Goal: Task Accomplishment & Management: Manage account settings

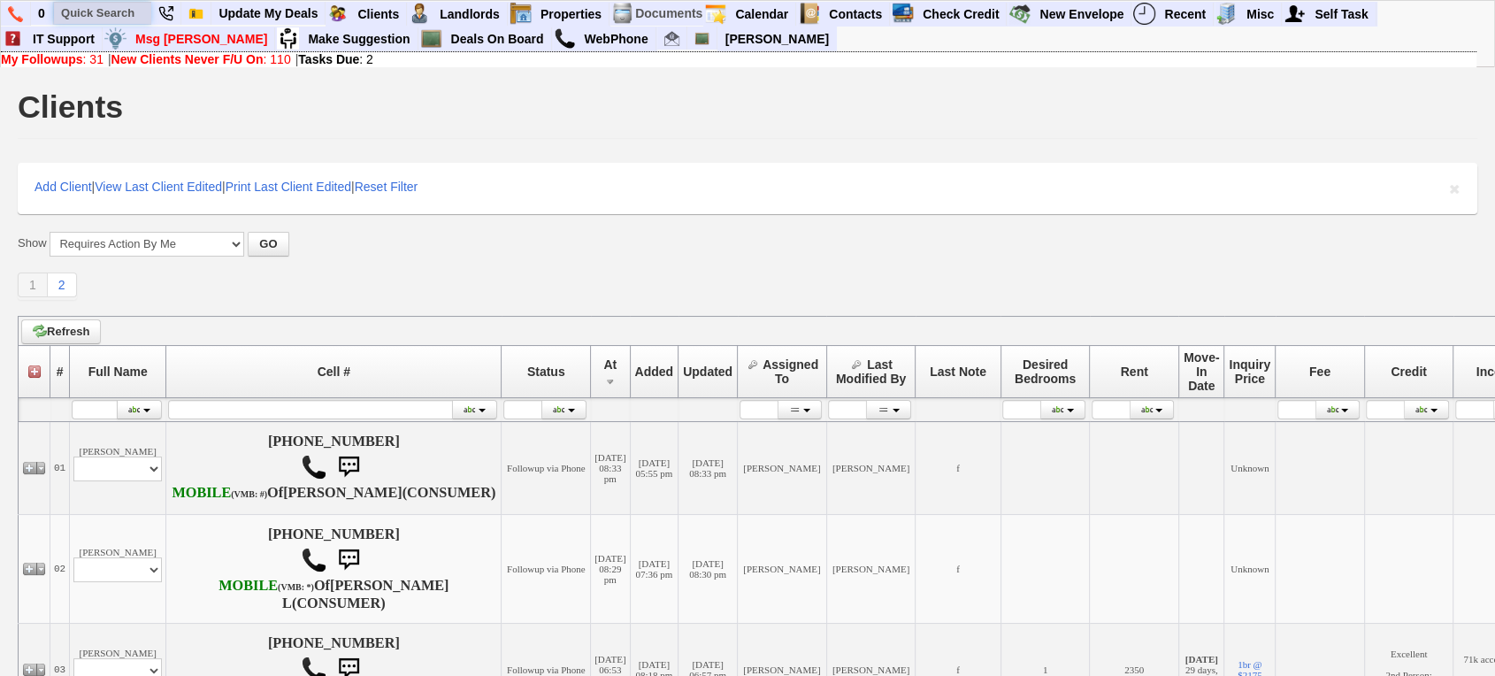
click at [104, 3] on input "text" at bounding box center [102, 13] width 97 height 22
paste input "(917) 640-8829"
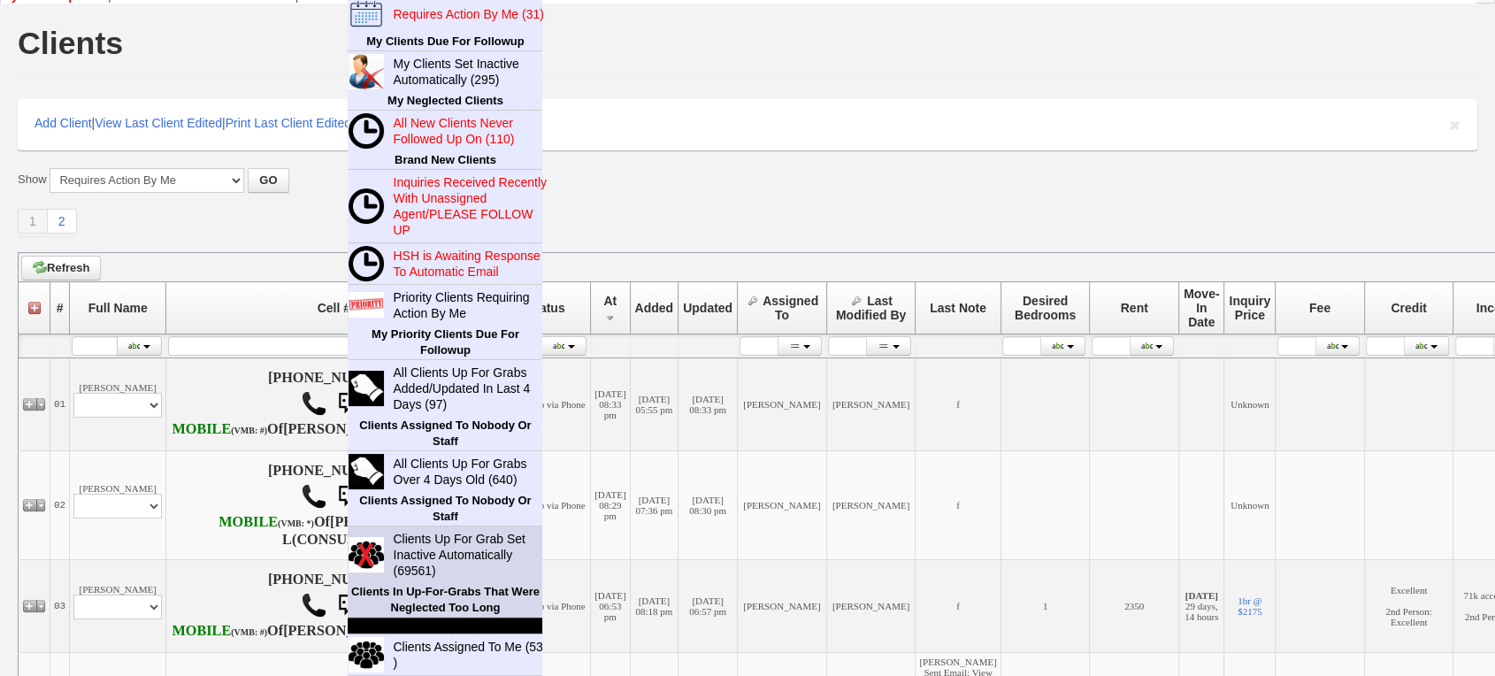
scroll to position [98, 0]
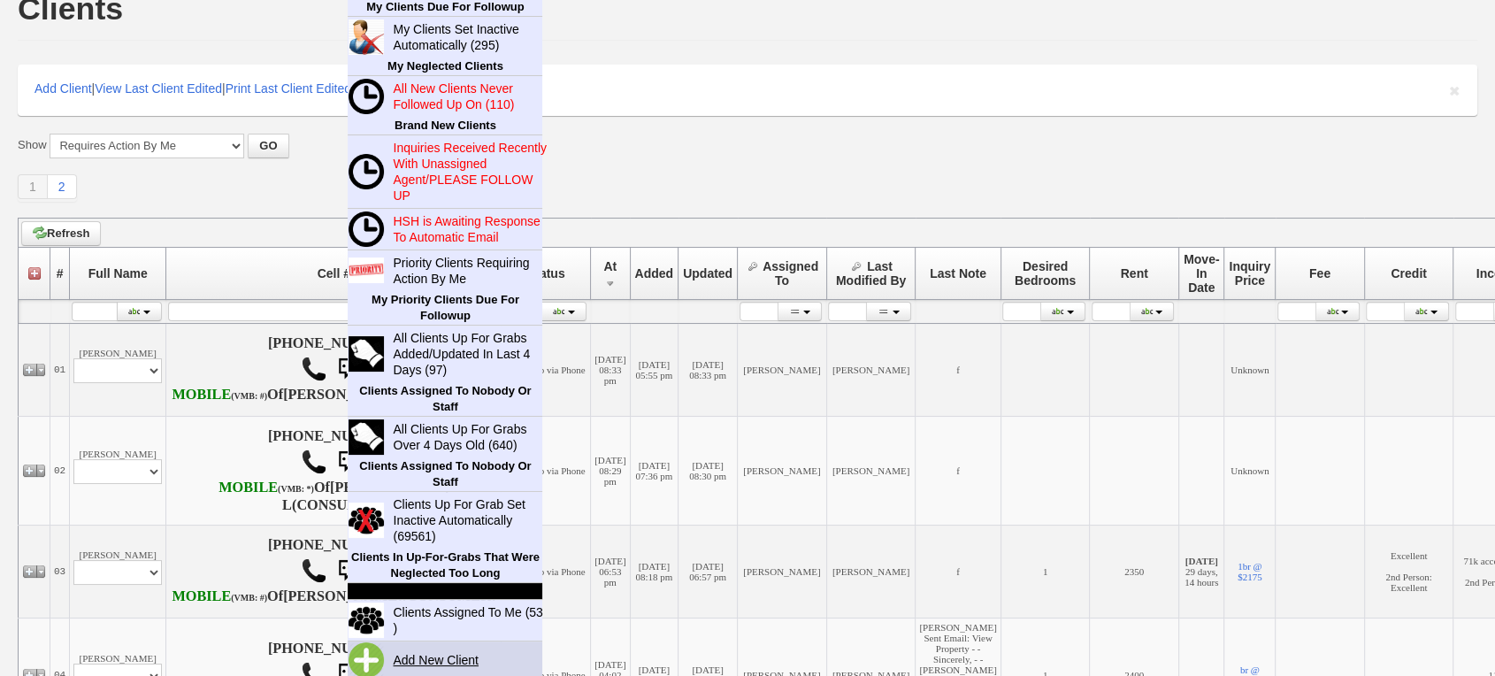
type input "(917) 640-8829"
click at [434, 651] on link "Add New Client" at bounding box center [443, 659] width 114 height 23
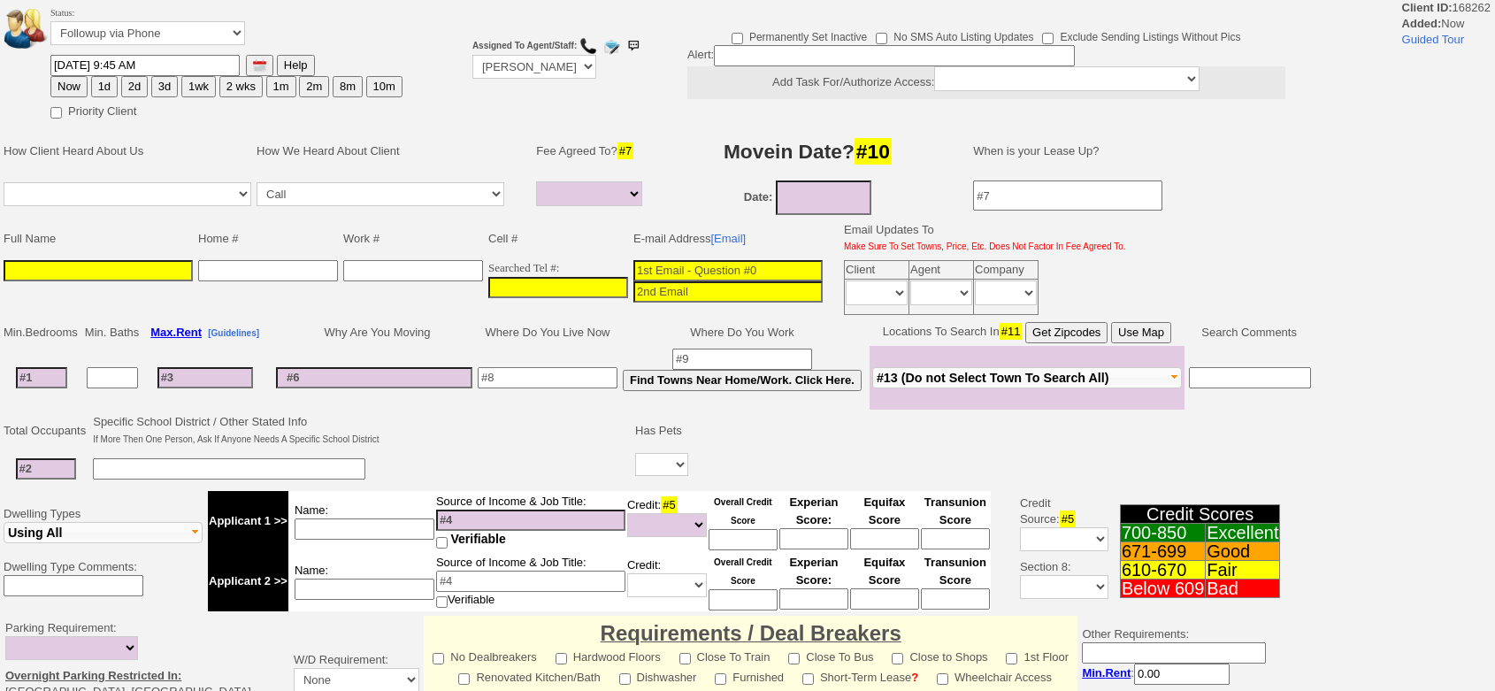
select select
click at [531, 291] on input "___-___-____" at bounding box center [558, 287] width 140 height 21
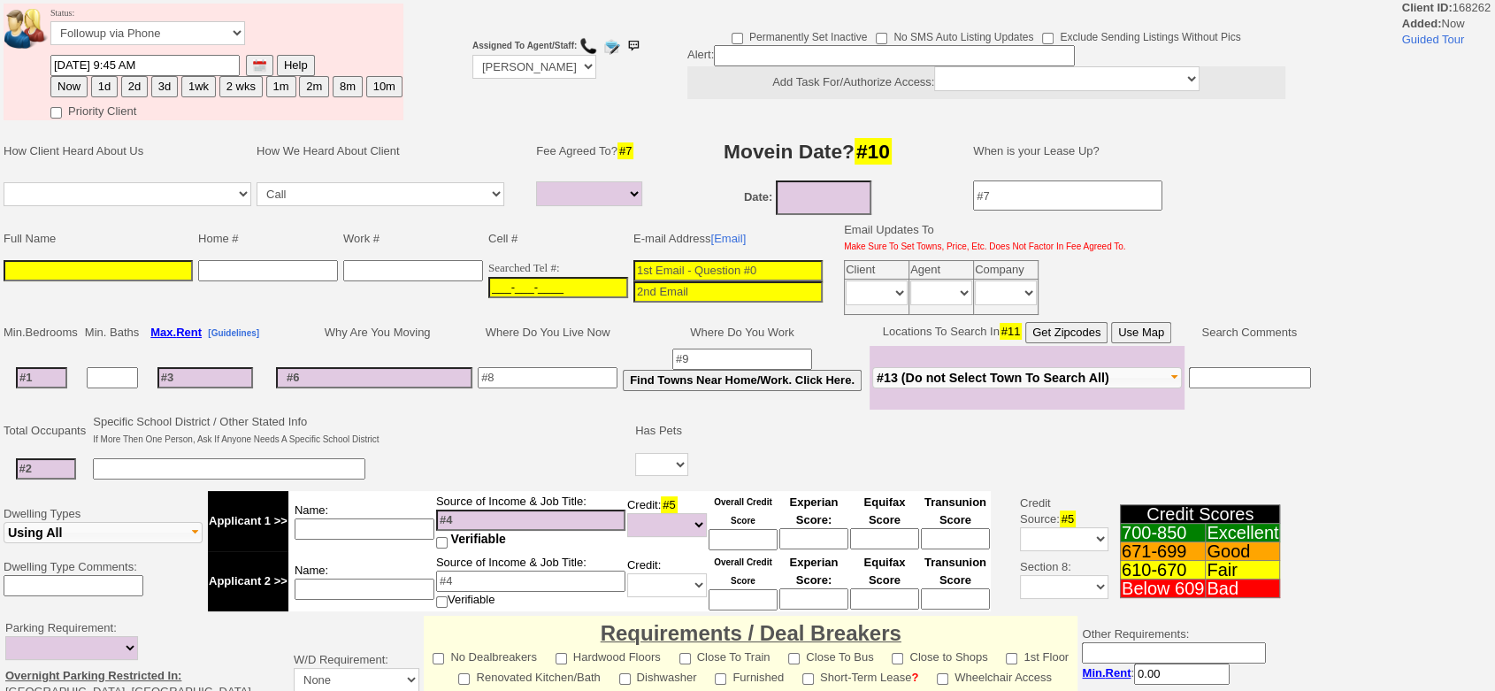
paste input "917-640-8829"
type input "917-640-8829"
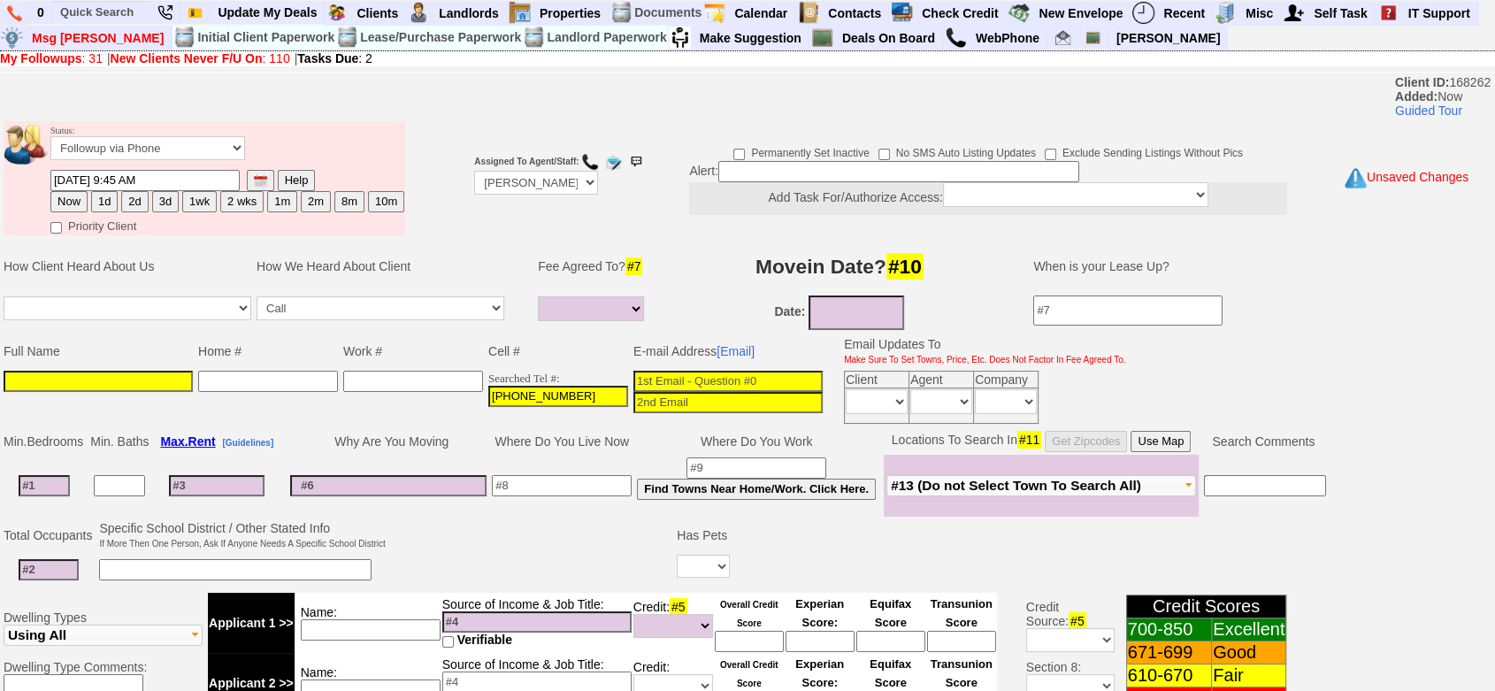
click at [160, 380] on input at bounding box center [98, 381] width 189 height 21
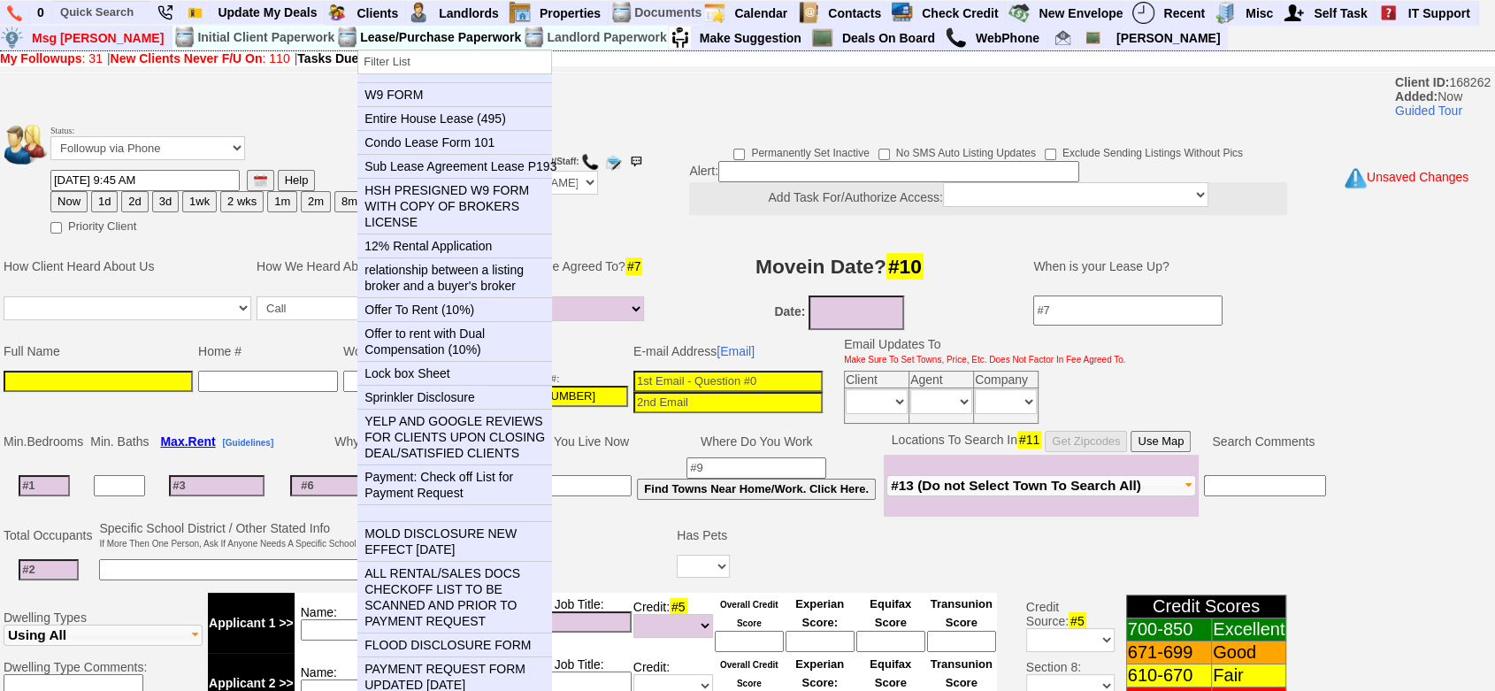
paste input "mamuecamara@yahoo.com"
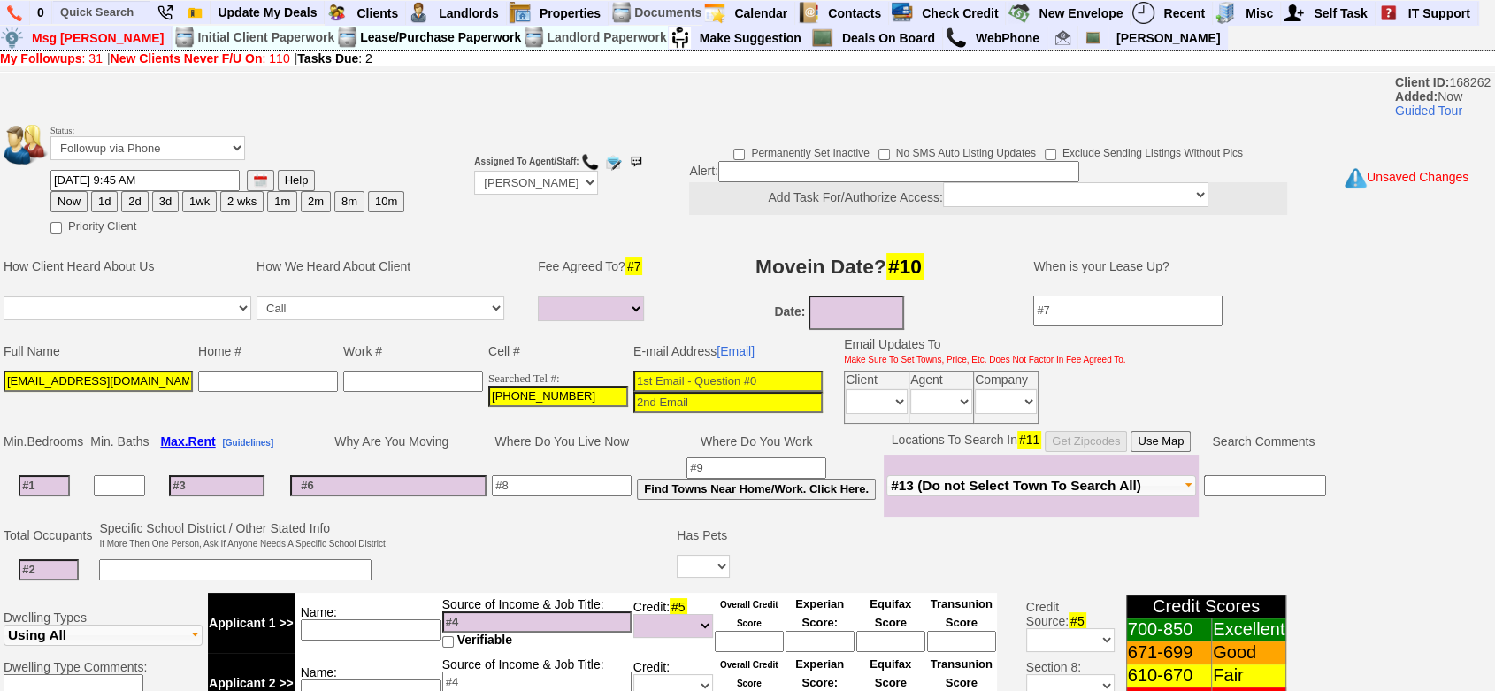
type input "mamuecamara@yahoo.com"
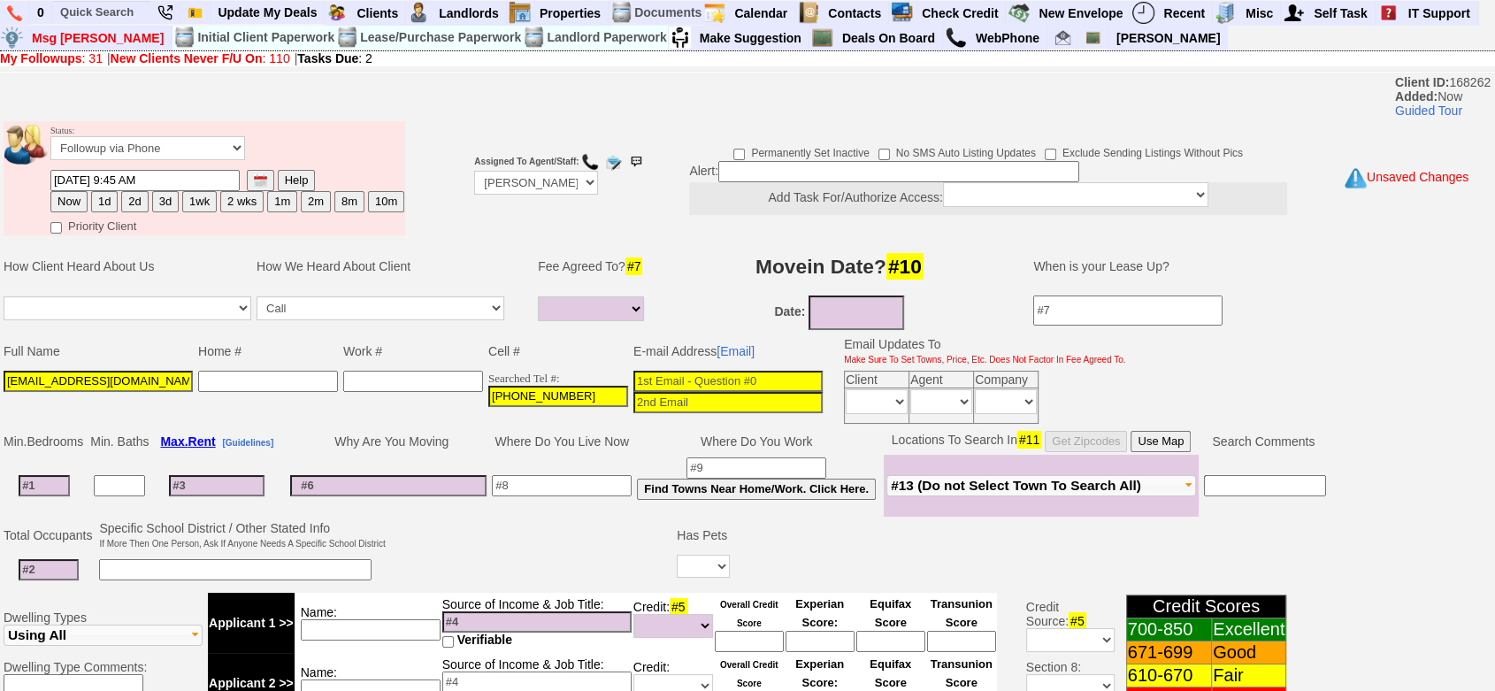
click at [717, 376] on input at bounding box center [727, 381] width 189 height 21
paste input "mamuecamara@yahoo.com"
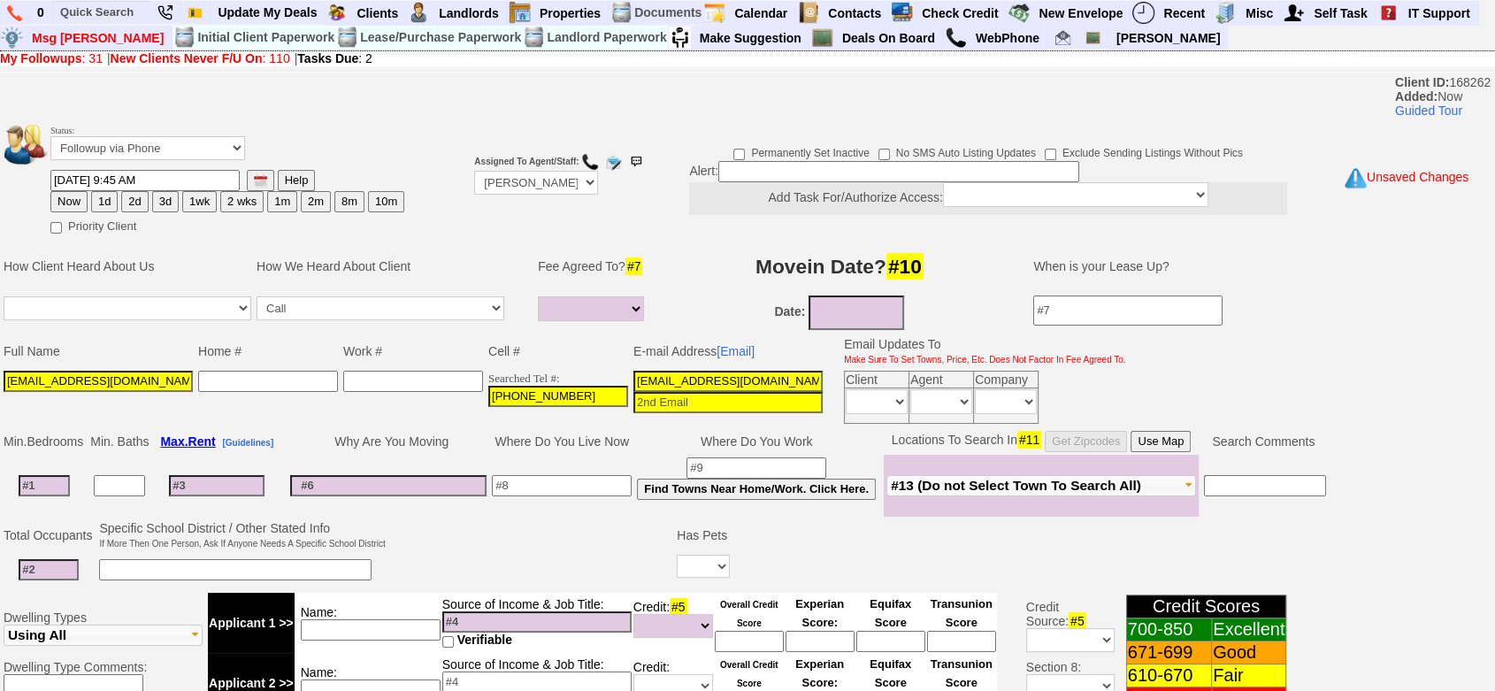
type input "mamuecamara@yahoo.com"
drag, startPoint x: 164, startPoint y: 381, endPoint x: 0, endPoint y: 354, distance: 165.9
click at [0, 354] on td "Full Name Home # Work # Cell # E-mail Address [Email] Email Updates To Make Sur…" at bounding box center [727, 381] width 1454 height 94
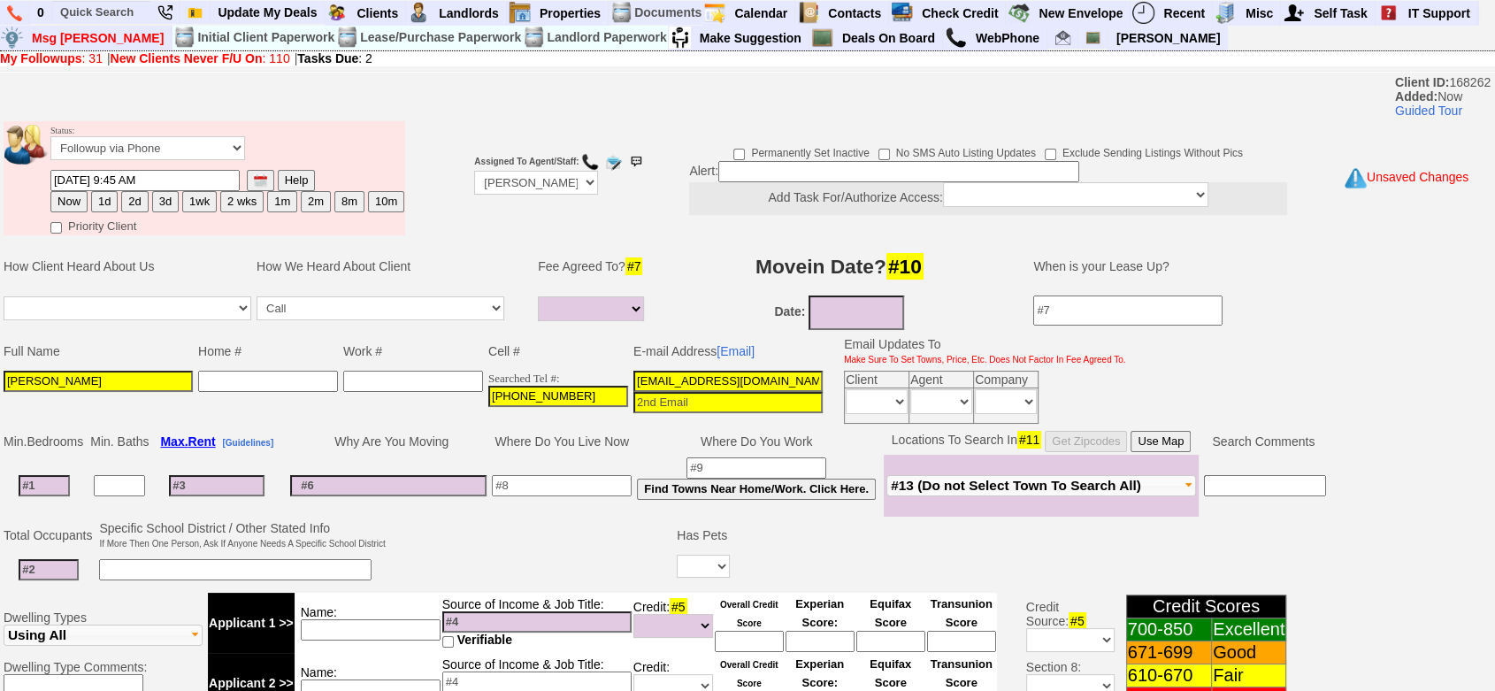
type input "Mamue Camara"
click at [106, 196] on button "1d" at bounding box center [104, 201] width 27 height 21
click at [59, 200] on button "Now" at bounding box center [68, 201] width 37 height 21
type input "10/02/2025 09:45 AM"
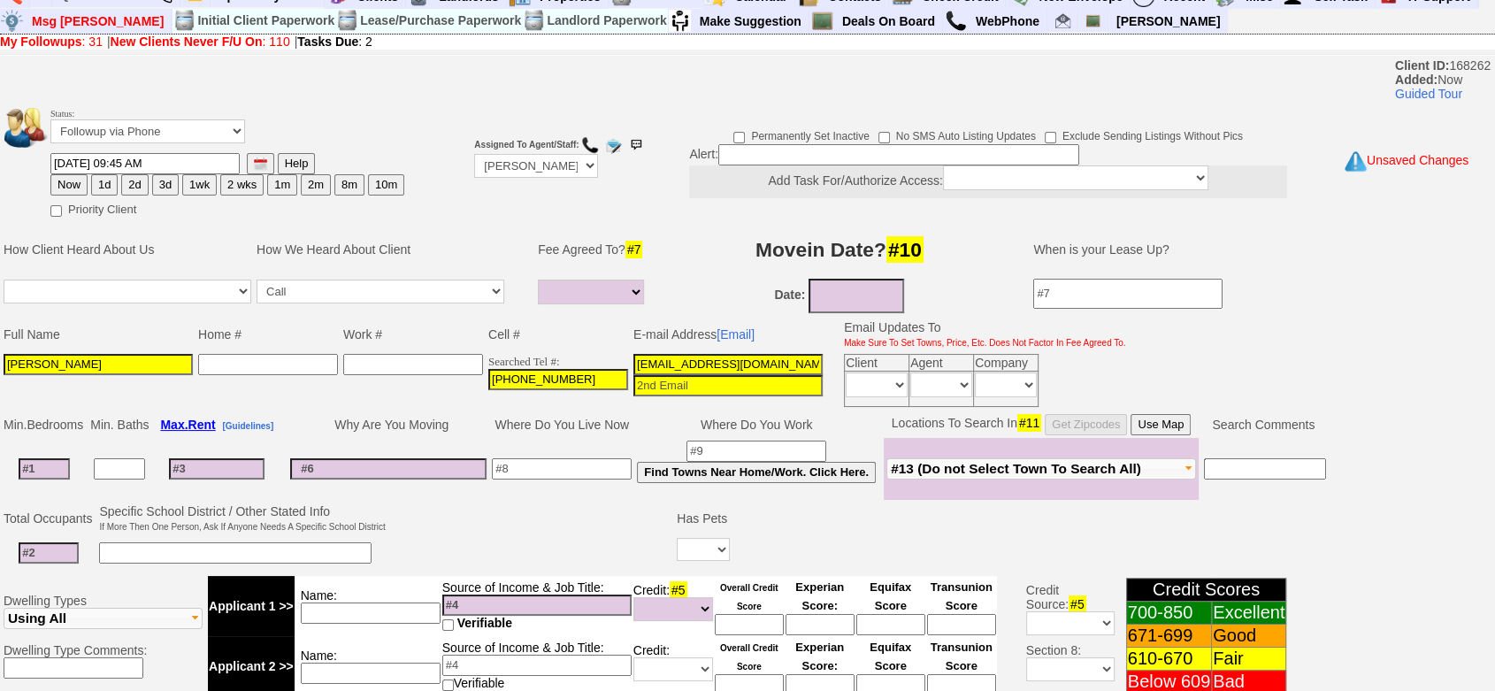
scroll to position [567, 0]
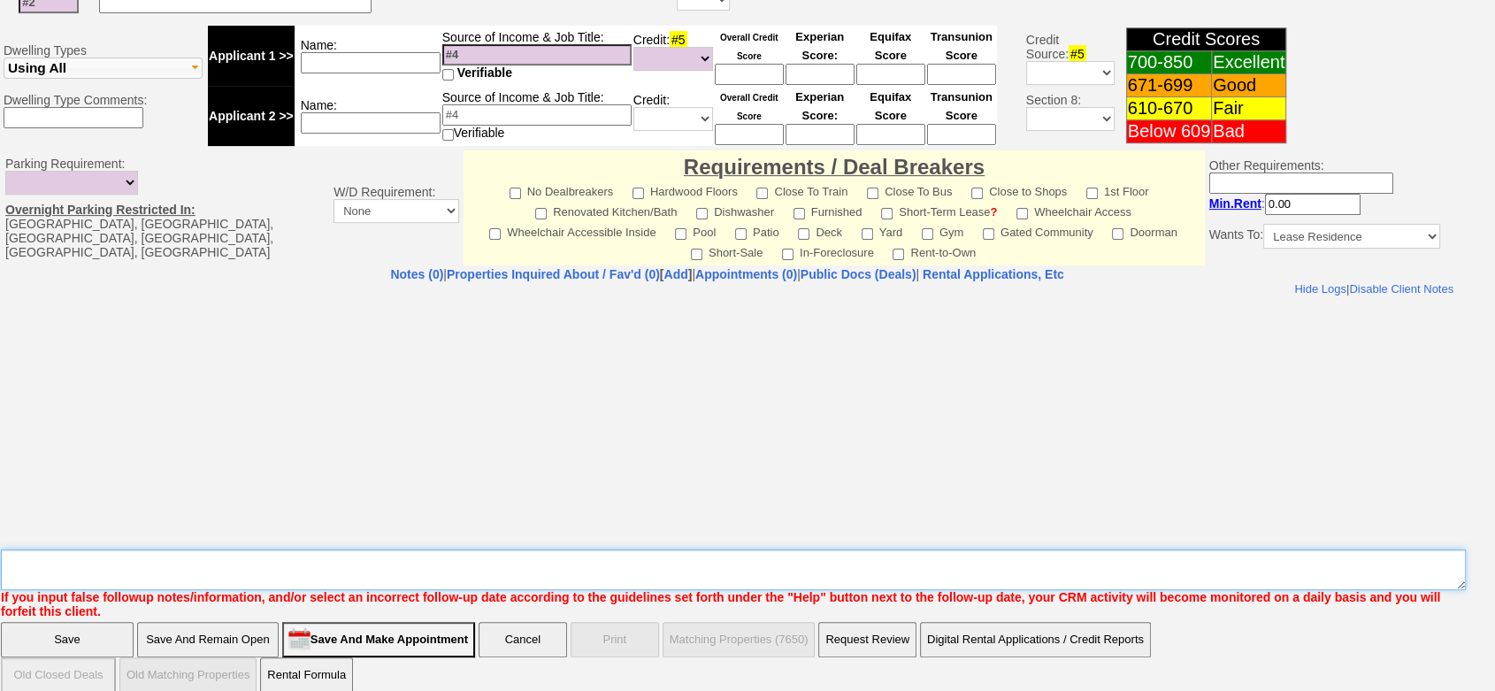
click at [888, 559] on textarea "Insert New Note Here" at bounding box center [733, 569] width 1465 height 41
type textarea "64 hillside ld fu"
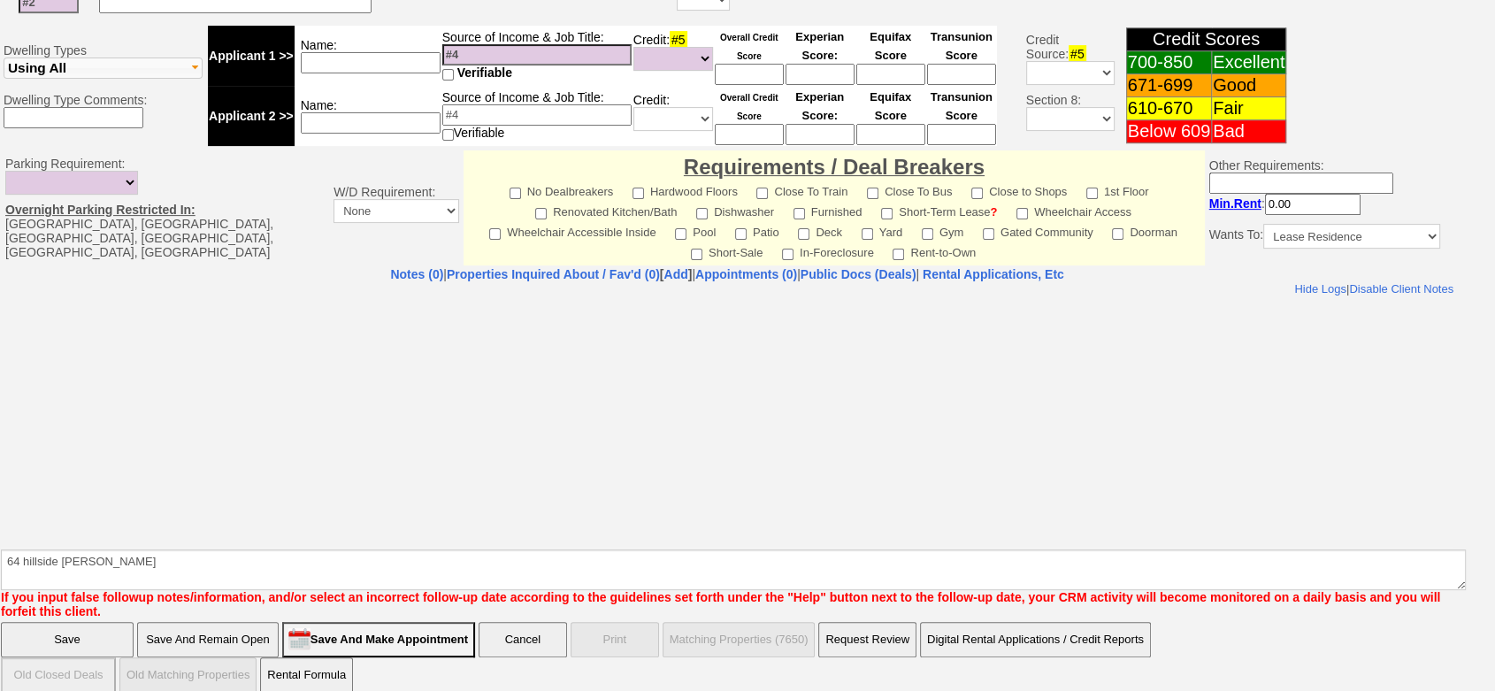
click input "Save" at bounding box center [67, 639] width 133 height 35
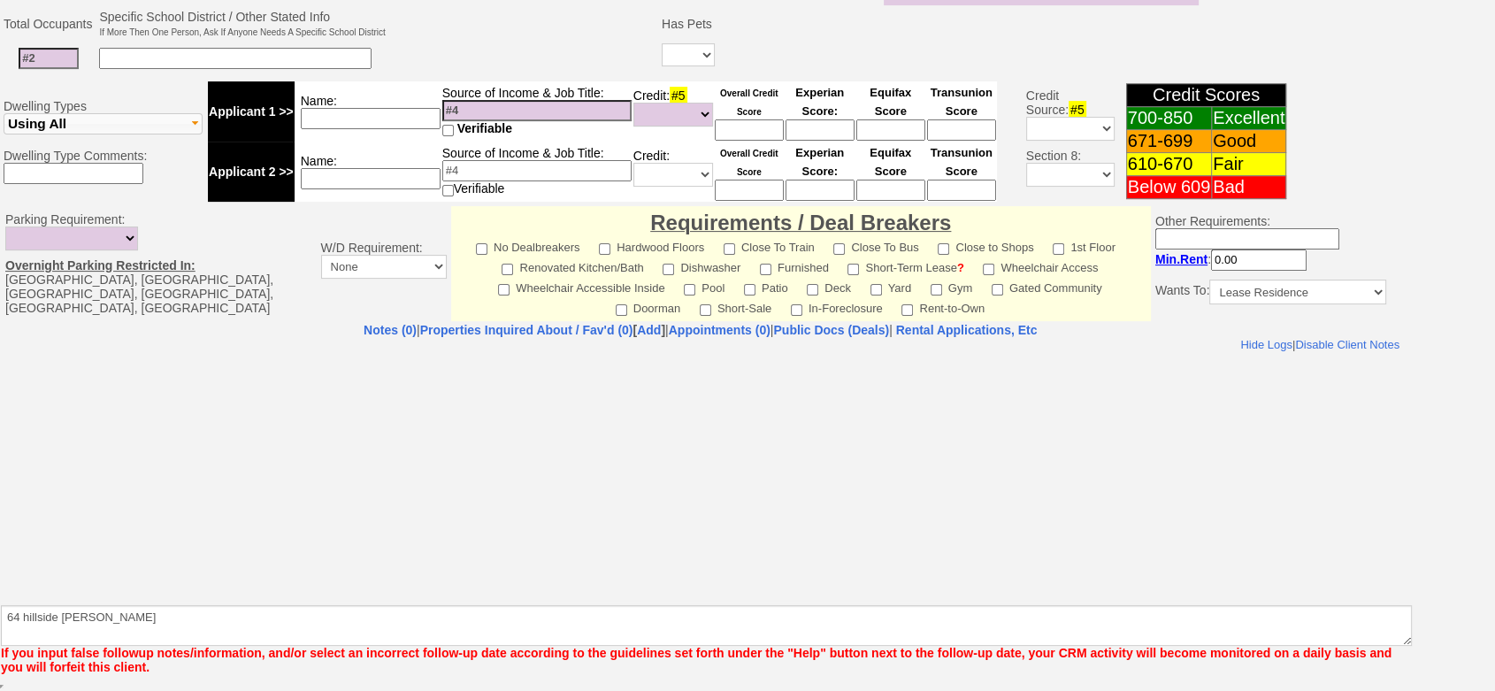
scroll to position [503, 0]
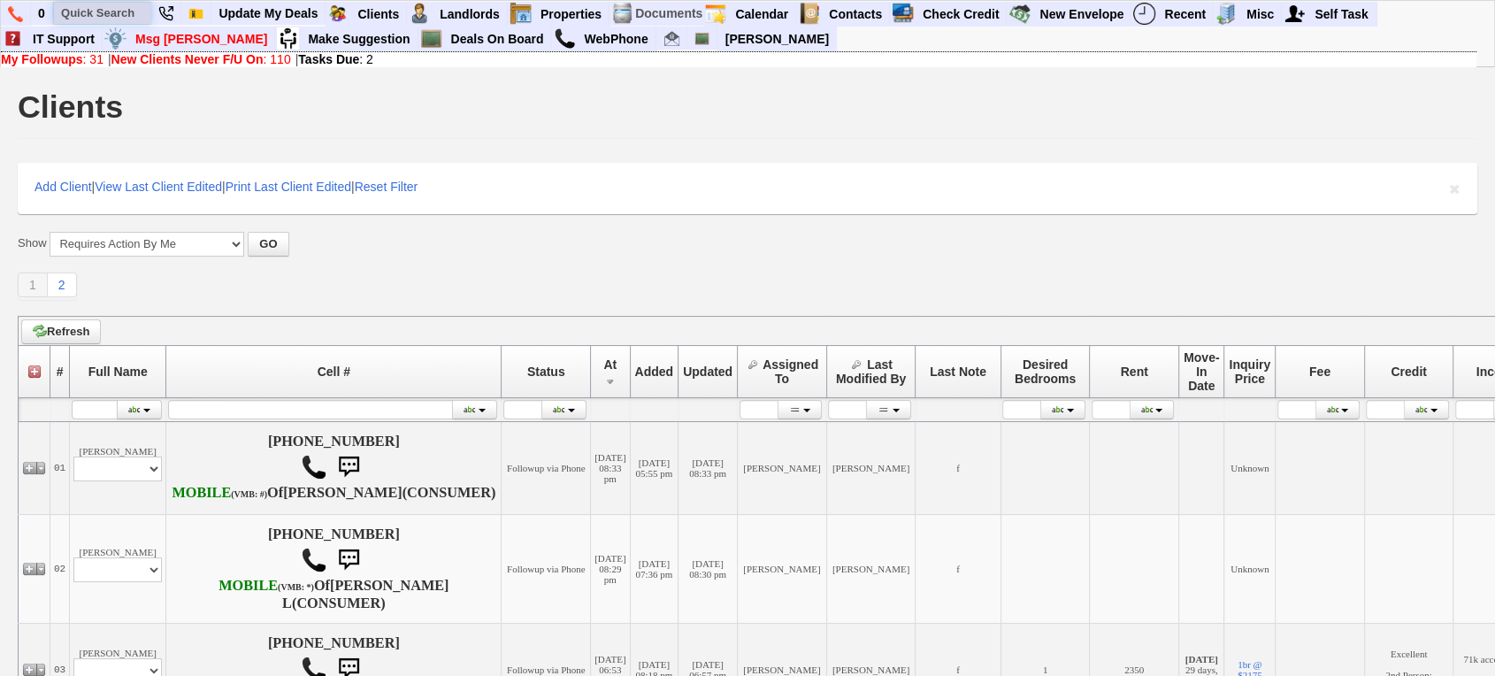
click at [81, 10] on input "text" at bounding box center [102, 13] width 97 height 22
click at [141, 12] on input "andrew fuhrman" at bounding box center [102, 13] width 97 height 22
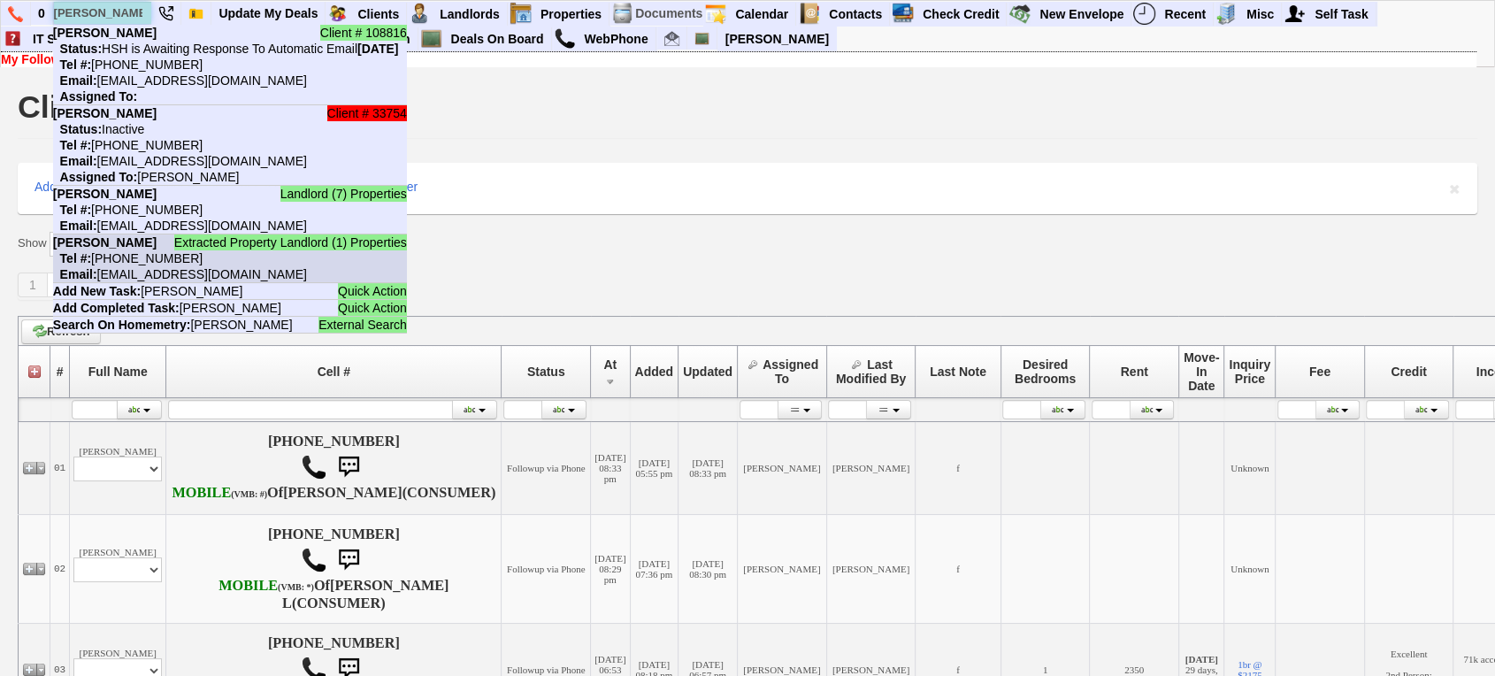
type input "andrew fu"
click at [232, 265] on li "Extracted Property Landlord (1) Properties ANDREW FURHMAN Tel #: 914-275-5505 E…" at bounding box center [230, 258] width 354 height 49
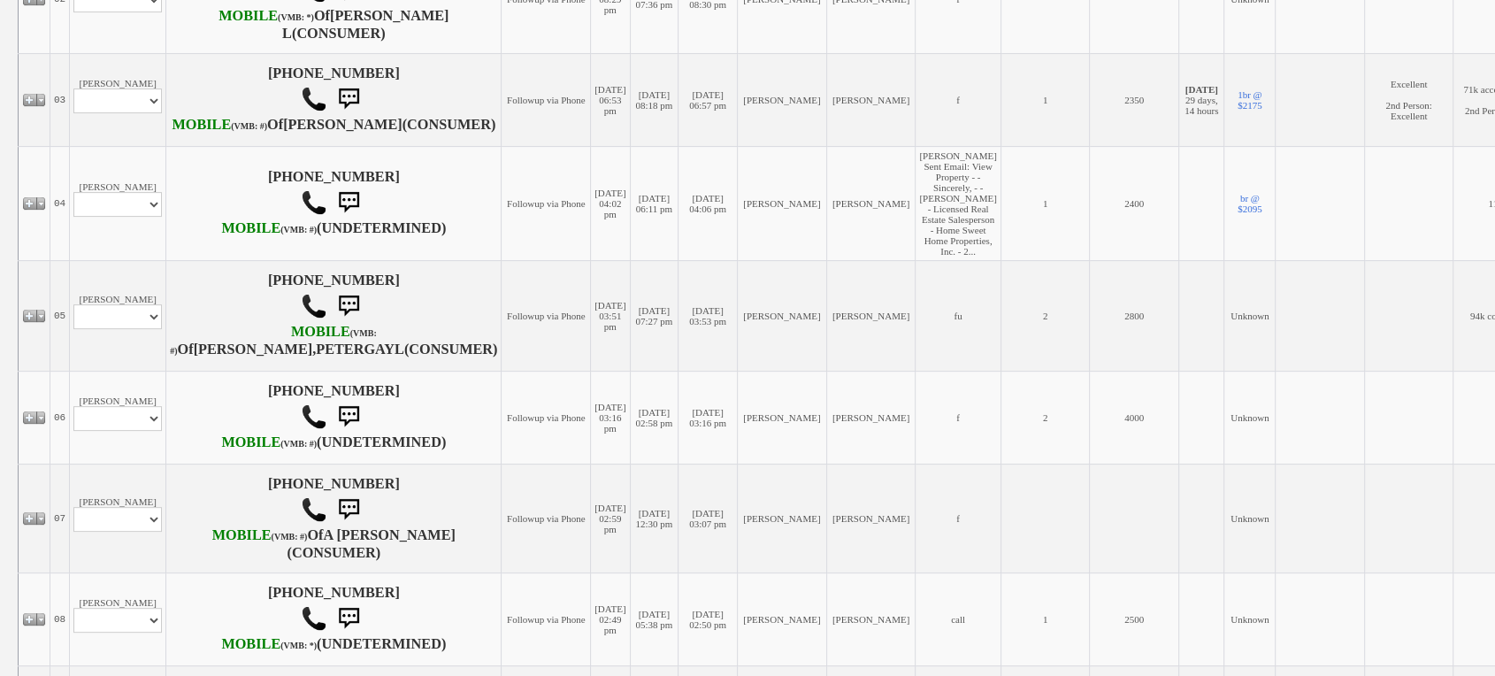
scroll to position [786, 0]
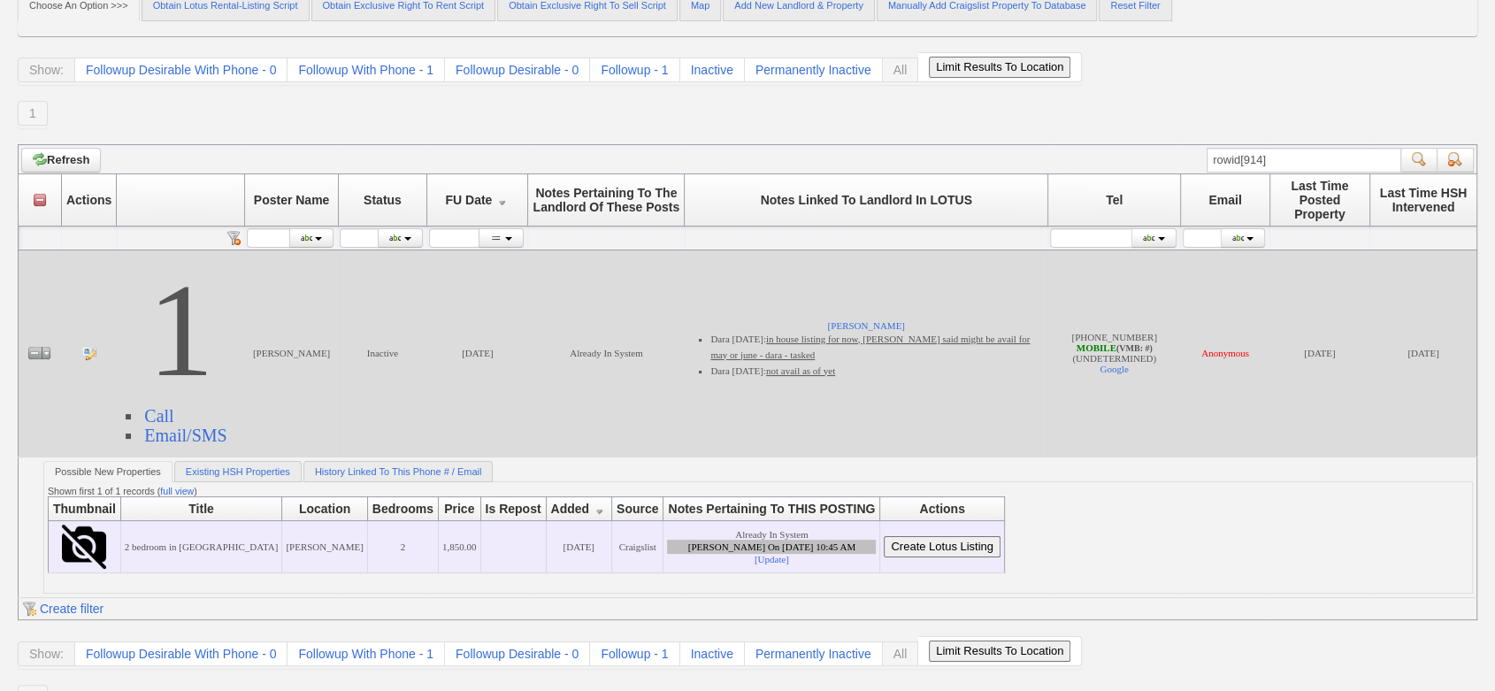
scroll to position [196, 0]
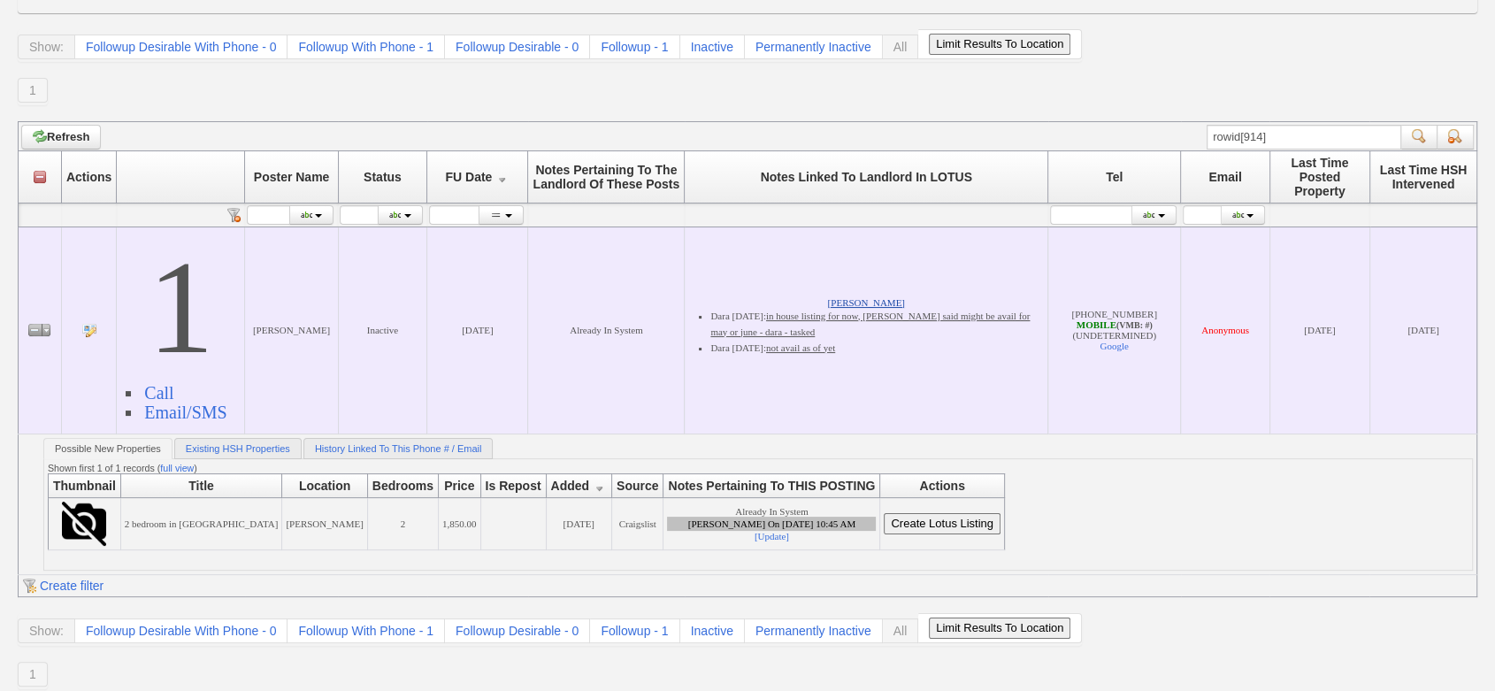
click at [859, 300] on link "[PERSON_NAME]" at bounding box center [866, 302] width 77 height 11
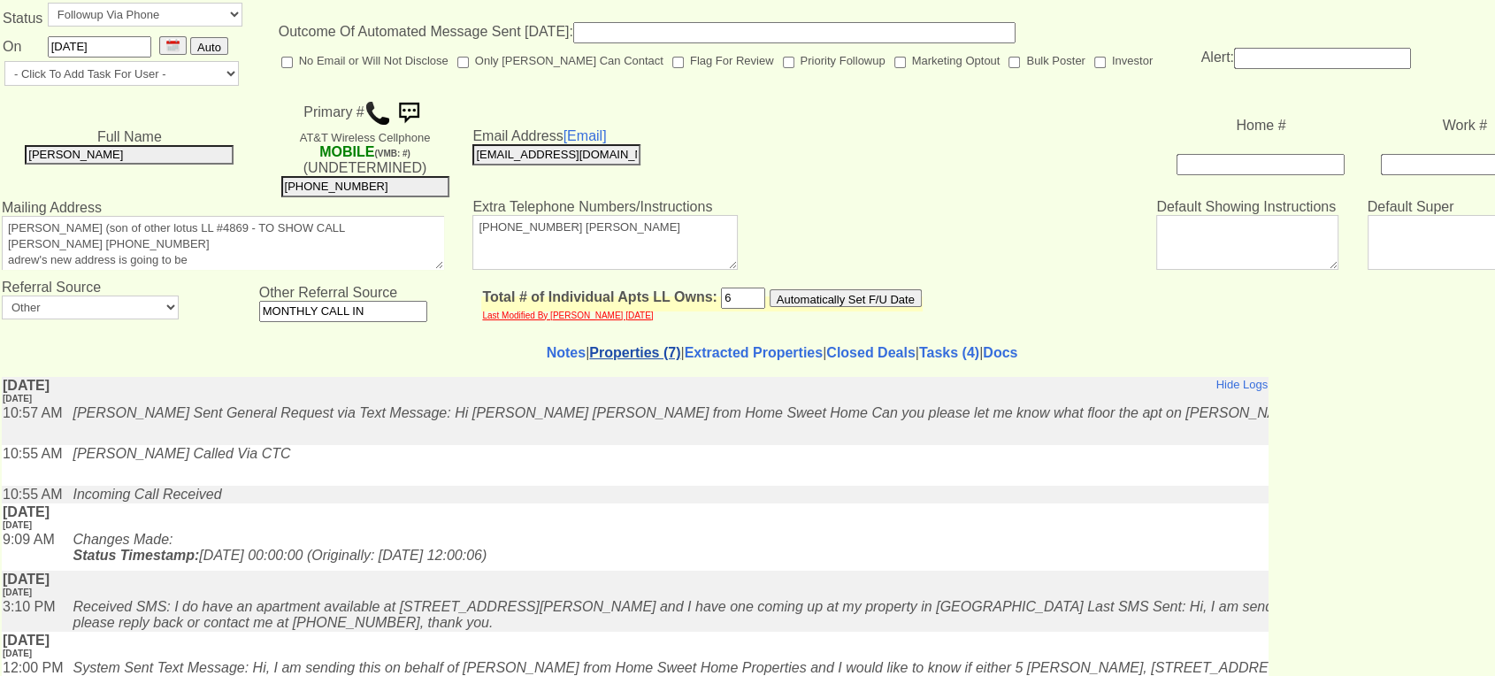
click at [595, 347] on link "Properties (7)" at bounding box center [634, 352] width 91 height 15
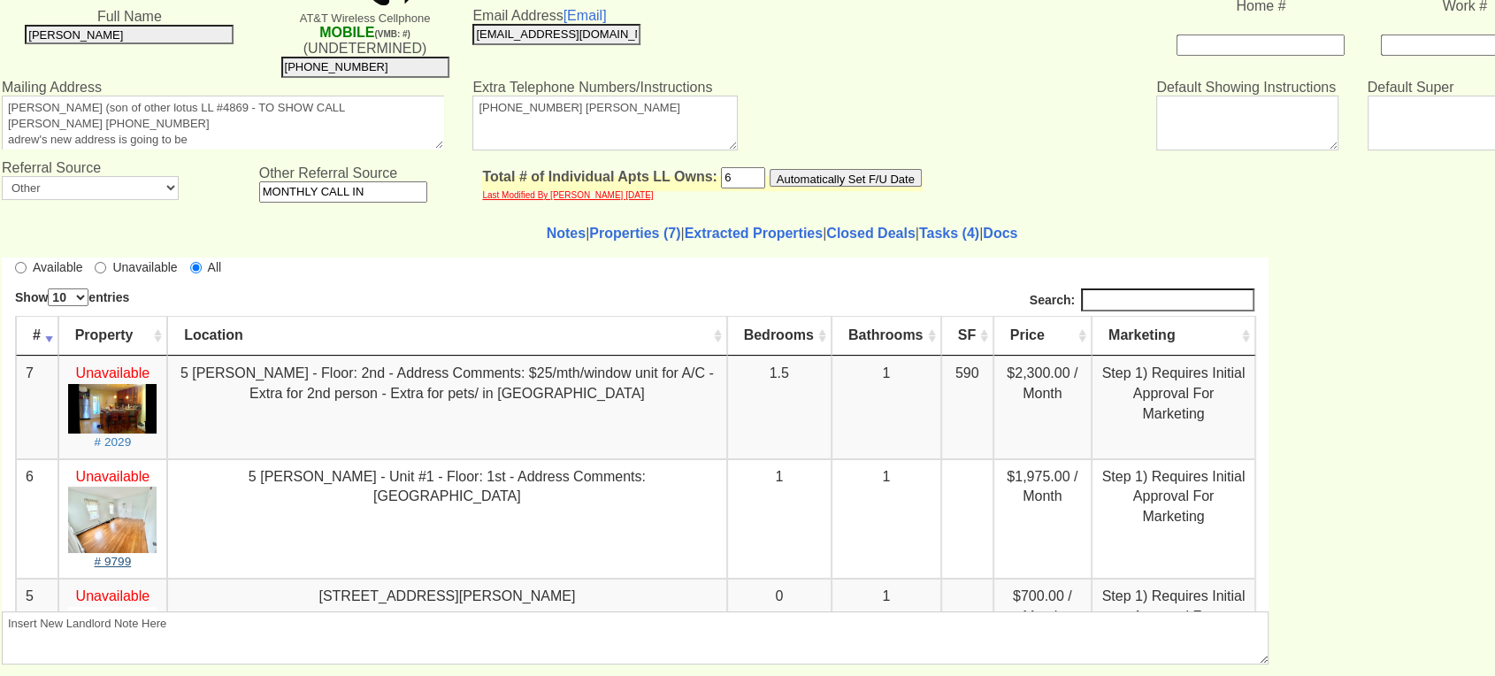
click at [115, 520] on img at bounding box center [112, 519] width 88 height 66
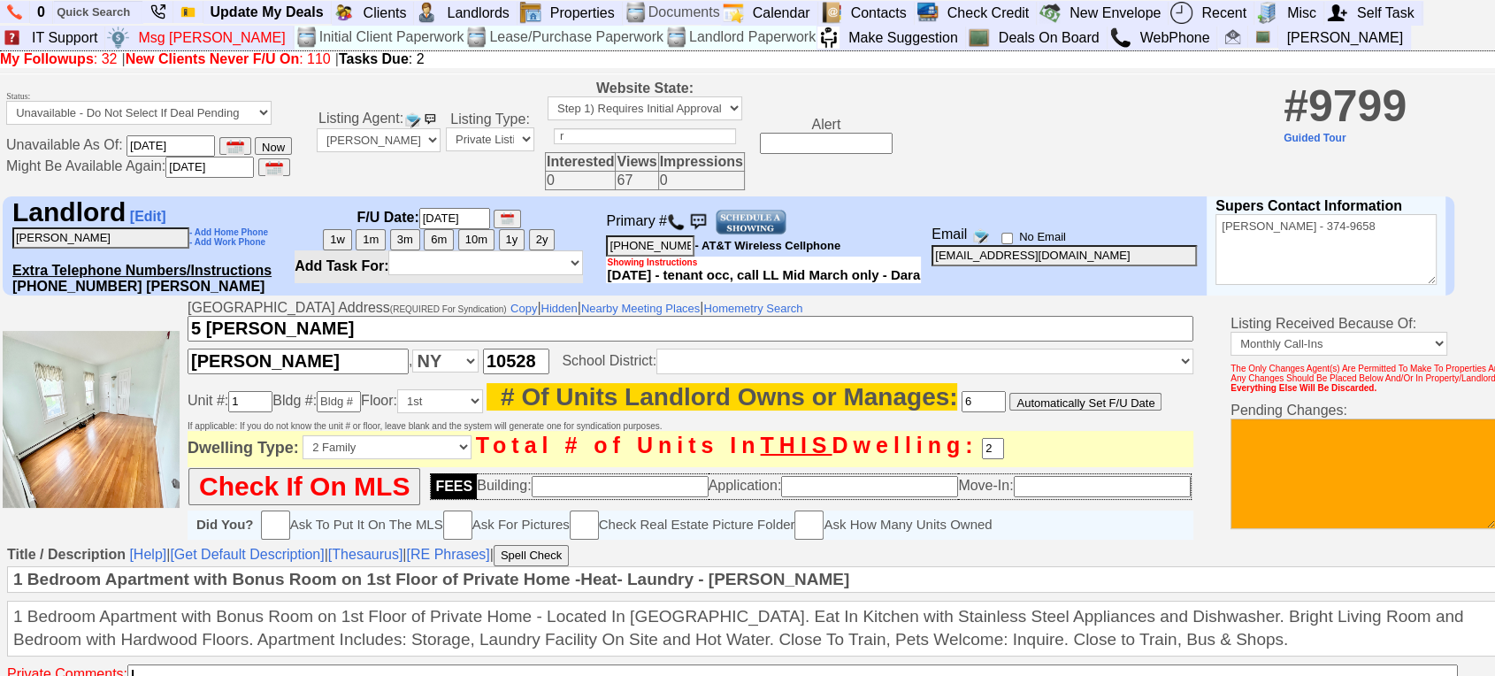
click at [685, 229] on img at bounding box center [676, 222] width 18 height 18
click at [685, 231] on img at bounding box center [676, 222] width 18 height 18
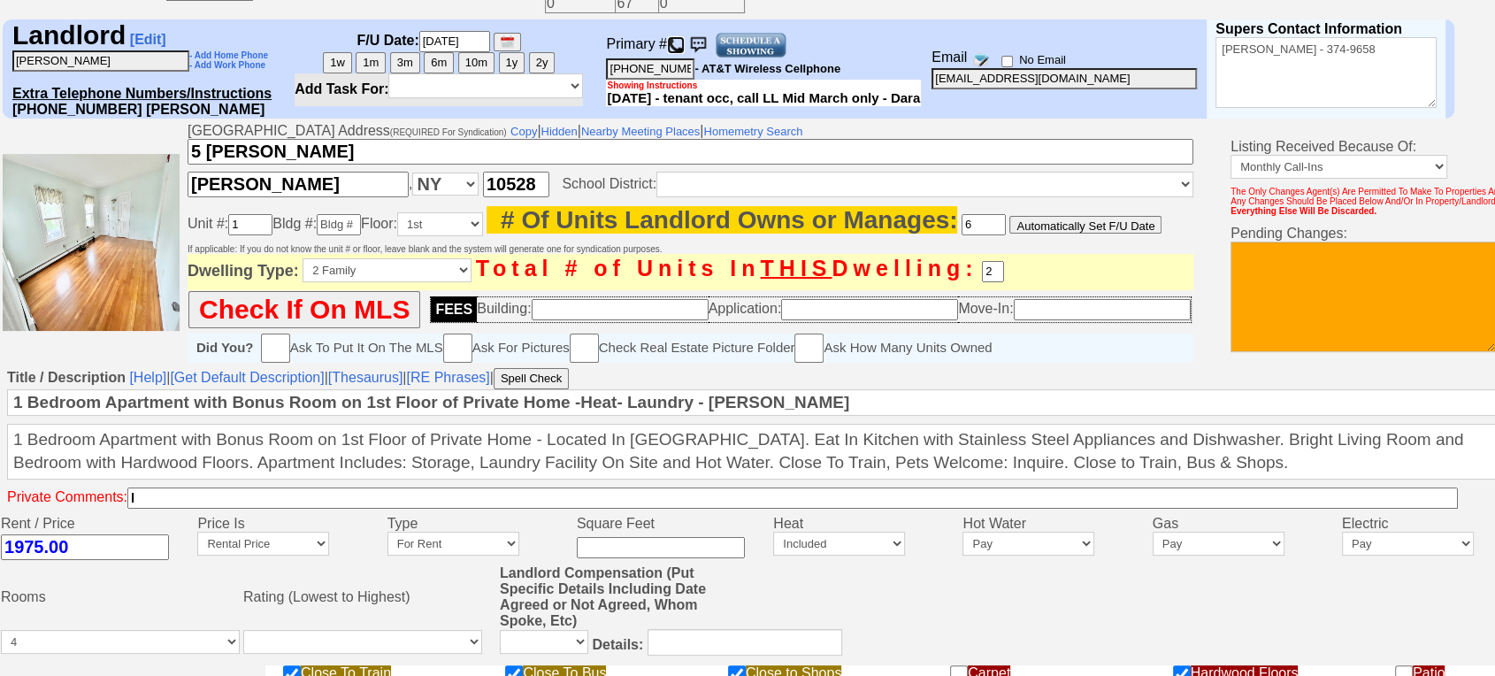
scroll to position [776, 0]
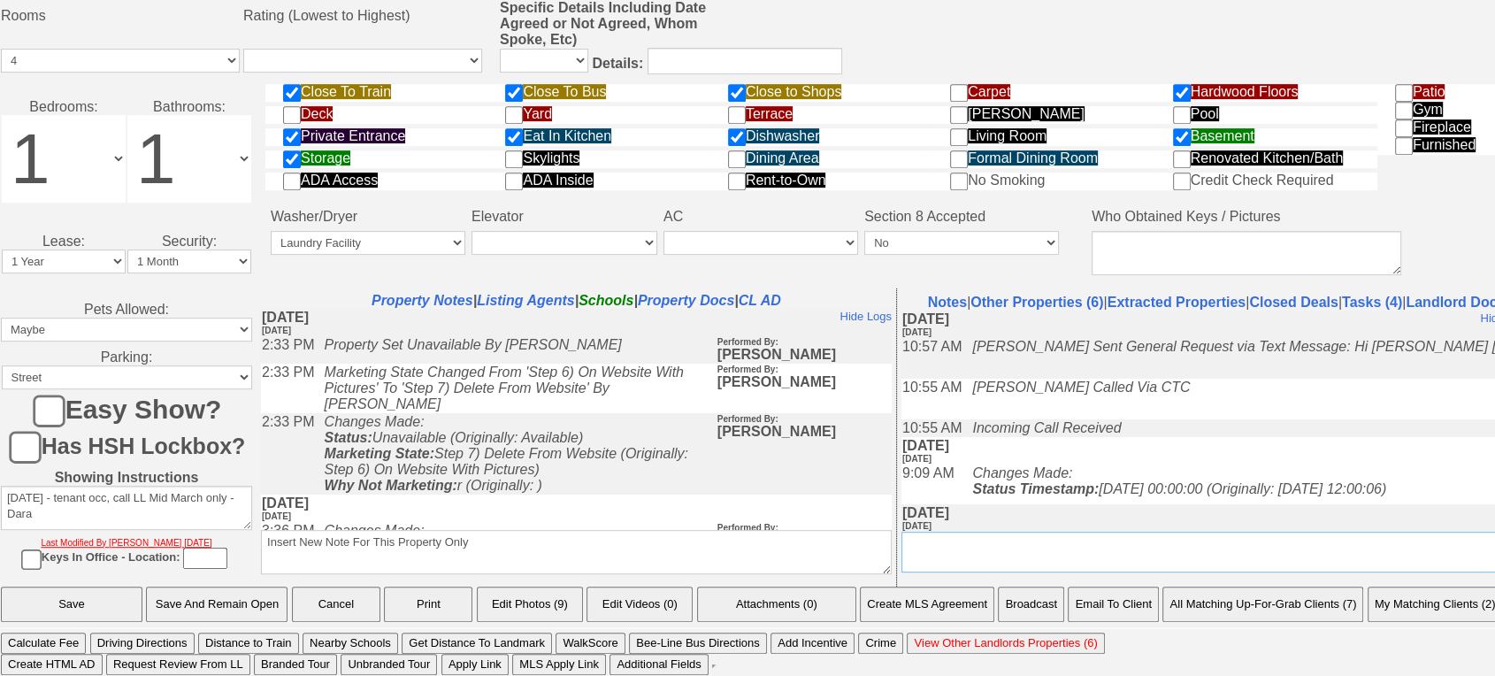
click at [1125, 551] on textarea "Insert New Conversation Note Here" at bounding box center [1216, 552] width 631 height 41
drag, startPoint x: 1208, startPoint y: 540, endPoint x: 786, endPoint y: 548, distance: 422.1
click at [786, 548] on tr "Property Notes | Listing Agents | Schools | Property Docs | CL AD Insert New No…" at bounding box center [896, 437] width 1279 height 298
type textarea "CALLED LL HE SAID HE WOULD CALL ME BACK"
click at [266, 595] on input "Save And Remain Open" at bounding box center [217, 604] width 142 height 35
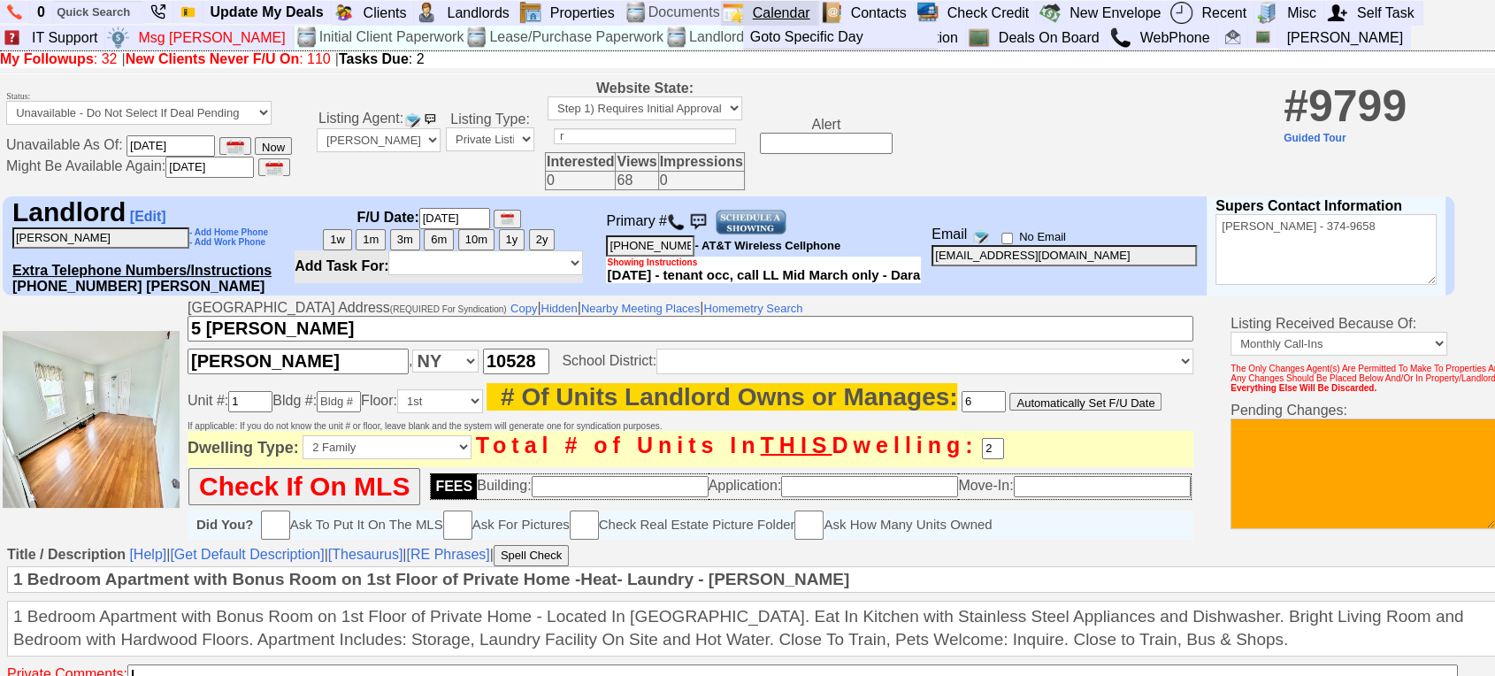
click at [801, 9] on link "Calendar" at bounding box center [782, 13] width 73 height 23
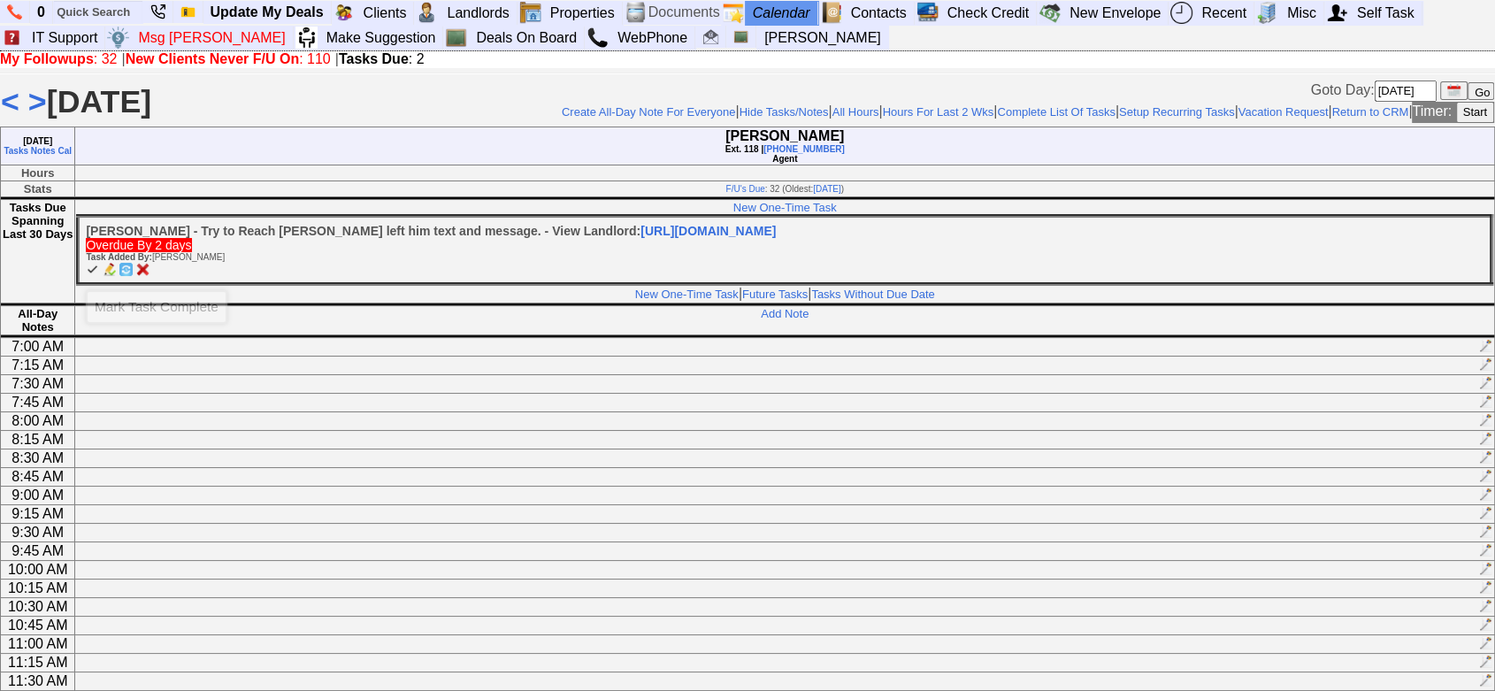
click at [92, 269] on img at bounding box center [92, 269] width 13 height 13
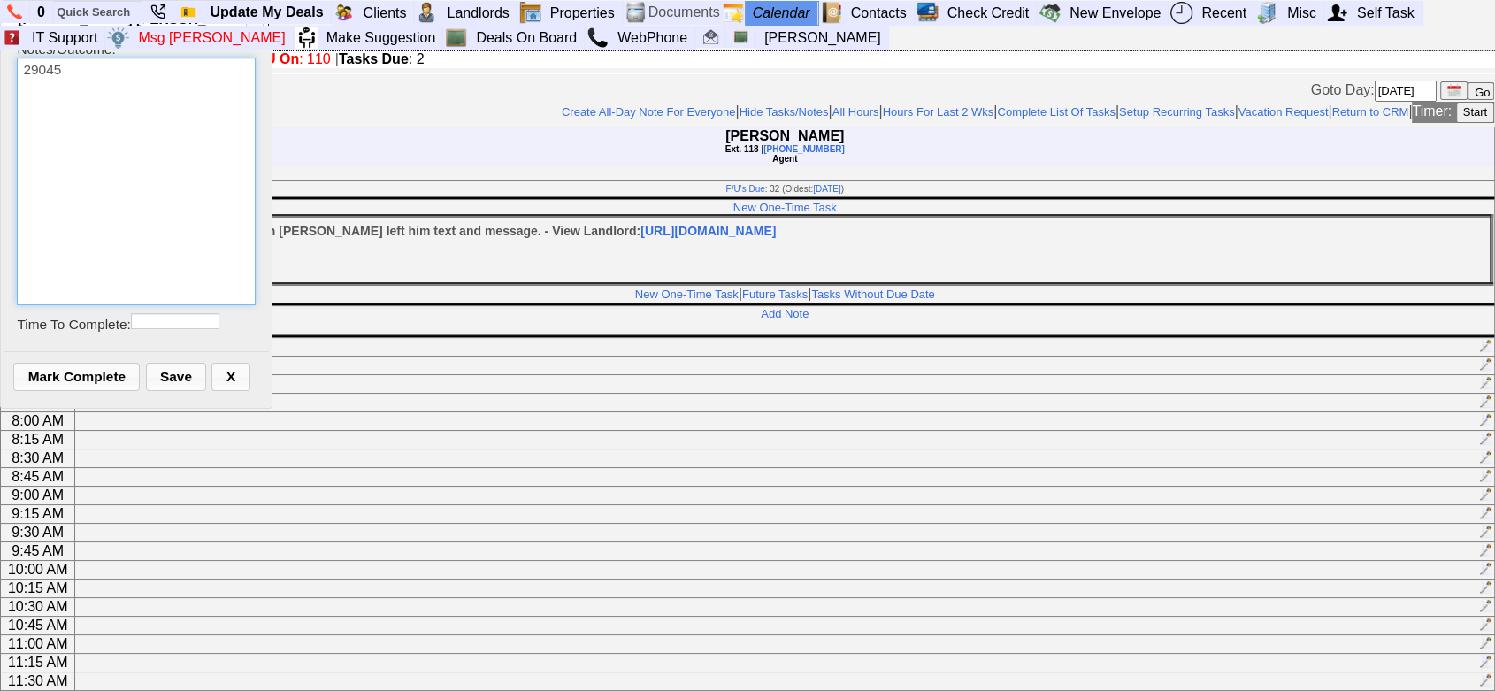
click at [134, 196] on textarea "29045" at bounding box center [136, 182] width 238 height 248
click at [106, 379] on span "Mark Complete" at bounding box center [76, 377] width 125 height 27
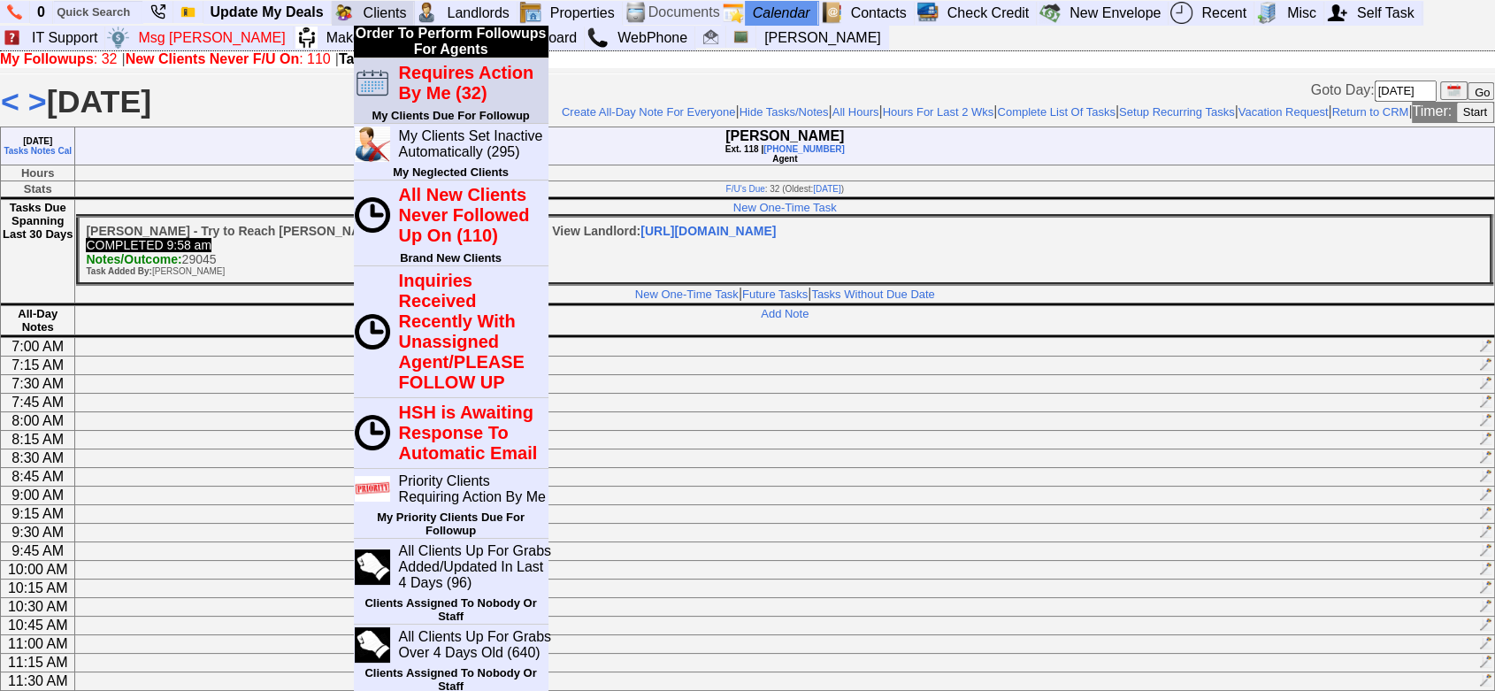
click at [435, 85] on blink "Requires Action By Me (32)" at bounding box center [466, 83] width 135 height 40
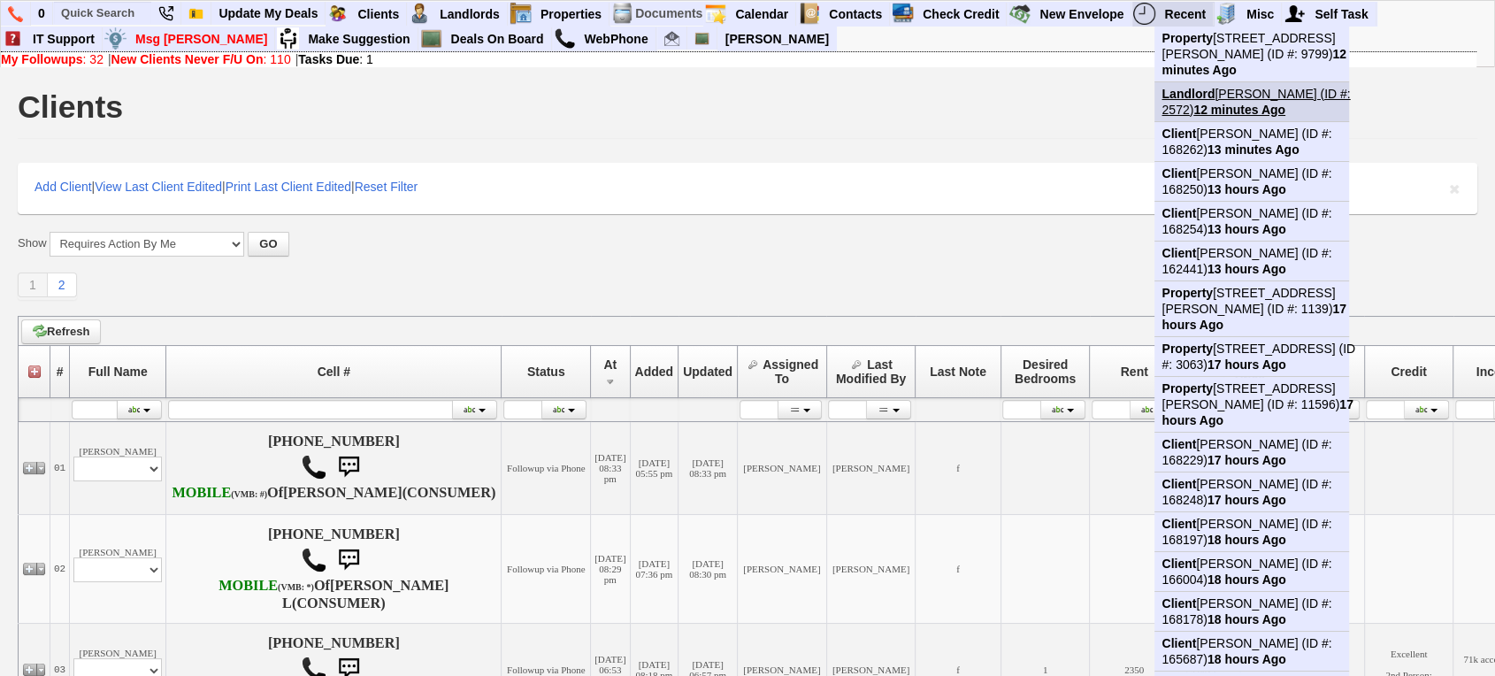
click at [1229, 84] on link "Landlord [PERSON_NAME] (ID #: 2572) 12 minutes Ago" at bounding box center [1259, 101] width 209 height 39
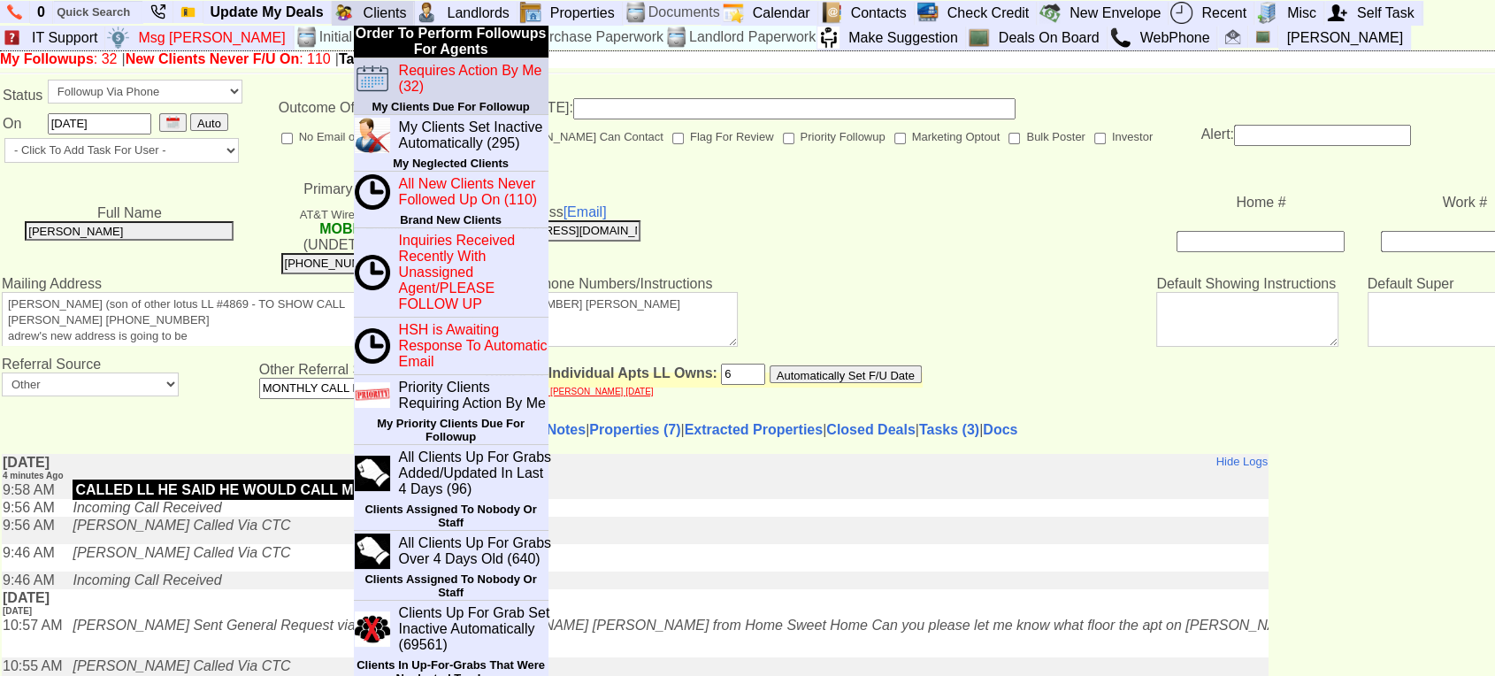
click at [418, 69] on blink "Requires Action By Me (32)" at bounding box center [470, 78] width 143 height 31
